Goal: Transaction & Acquisition: Obtain resource

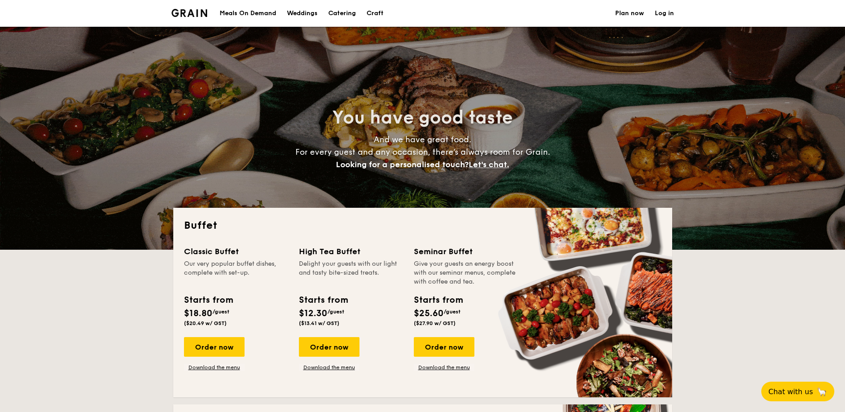
select select
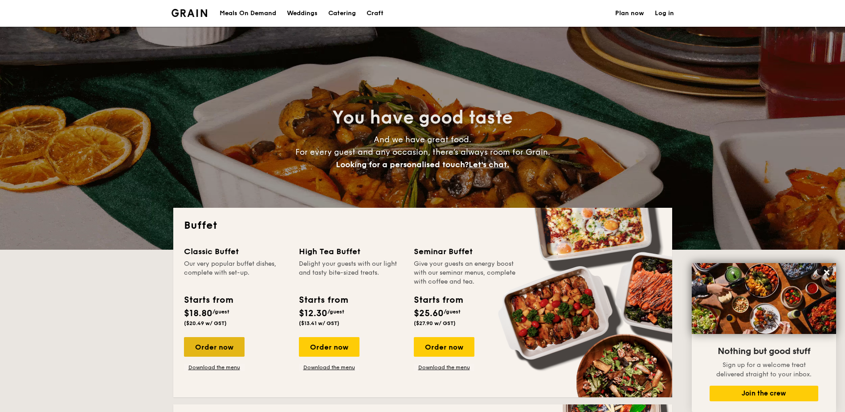
click at [221, 349] on div "Order now" at bounding box center [214, 347] width 61 height 20
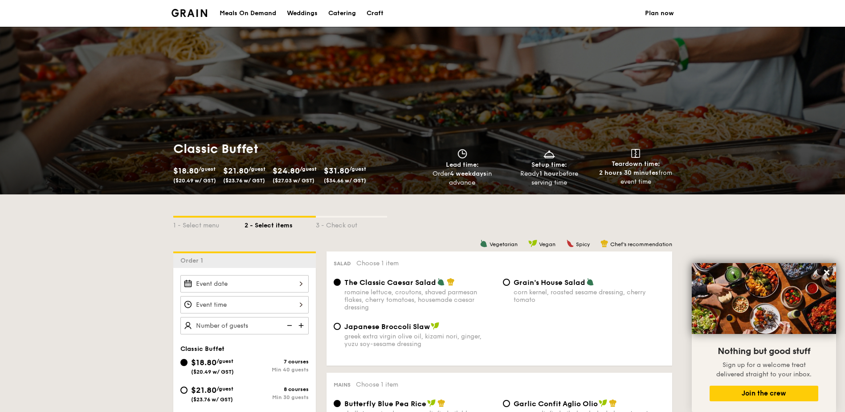
click at [340, 14] on div "Catering" at bounding box center [342, 13] width 28 height 27
select select
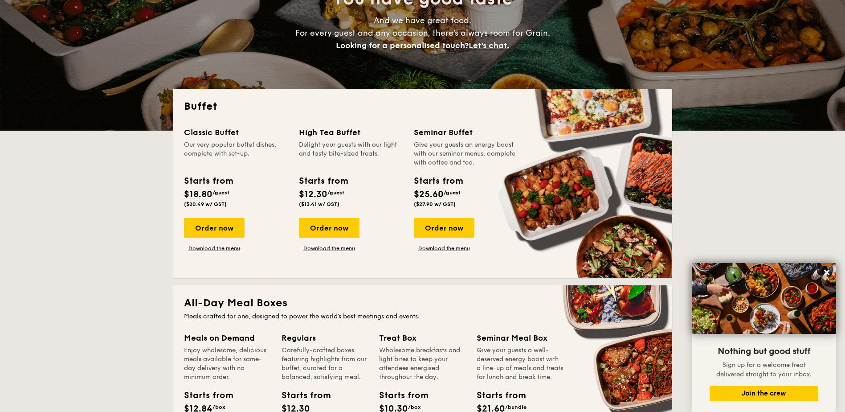
scroll to position [134, 0]
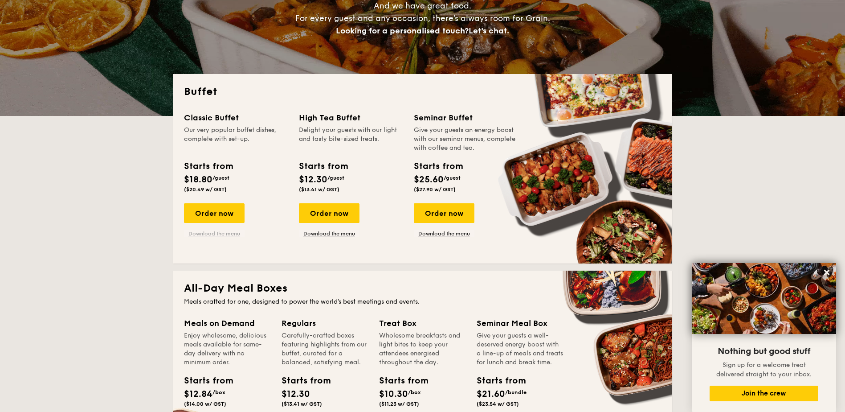
click at [226, 236] on link "Download the menu" at bounding box center [214, 233] width 61 height 7
click at [442, 234] on link "Download the menu" at bounding box center [444, 233] width 61 height 7
